Goal: Navigation & Orientation: Find specific page/section

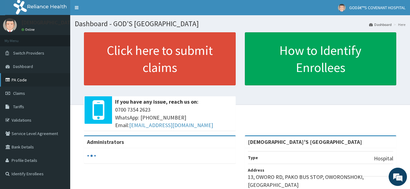
click at [21, 81] on link "PA Code" at bounding box center [35, 79] width 70 height 13
click at [22, 94] on span "Claims" at bounding box center [19, 93] width 12 height 5
